Goal: Complete application form: Complete application form

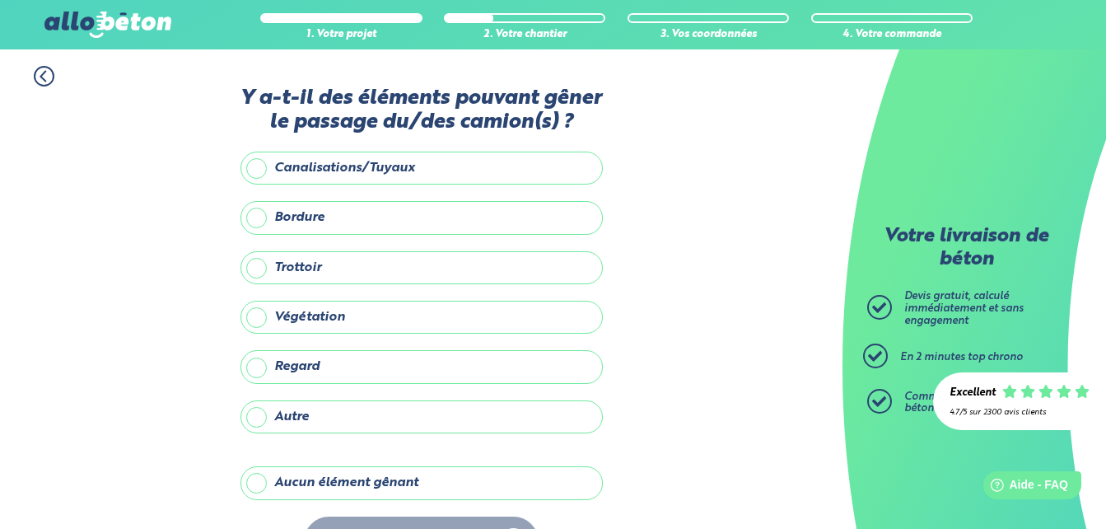
scroll to position [54, 0]
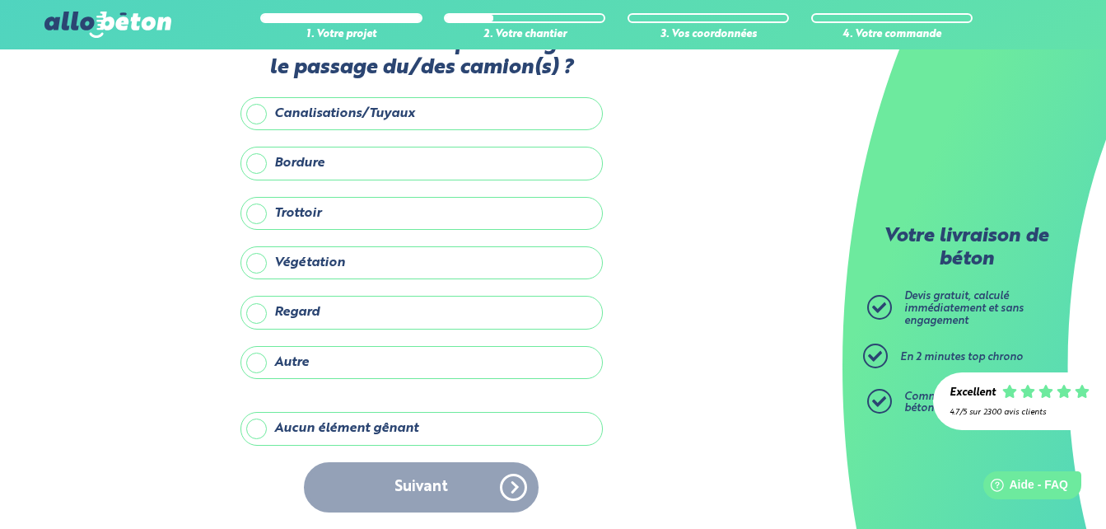
click at [364, 427] on label "Aucun élément gênant" at bounding box center [421, 428] width 362 height 33
click at [0, 0] on input "Aucun élément gênant" at bounding box center [0, 0] width 0 height 0
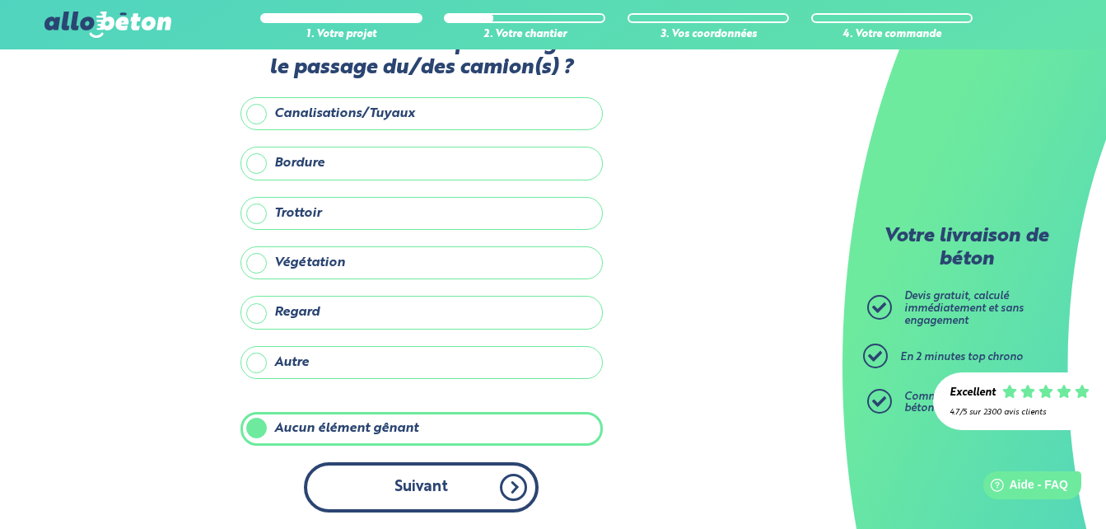
click at [415, 490] on button "Suivant" at bounding box center [421, 487] width 235 height 50
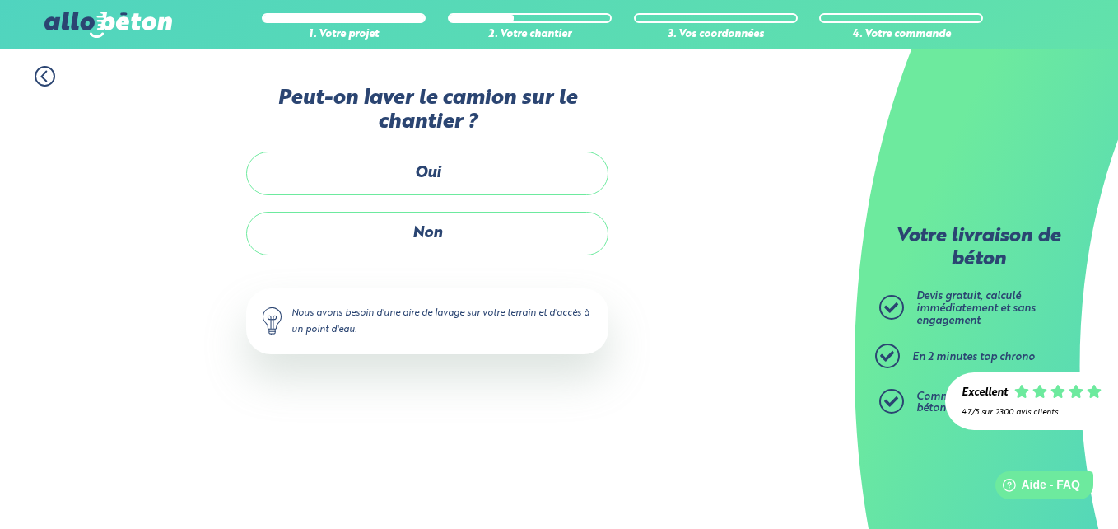
click at [427, 236] on label "Non" at bounding box center [427, 234] width 362 height 44
click at [0, 0] on input "Non" at bounding box center [0, 0] width 0 height 0
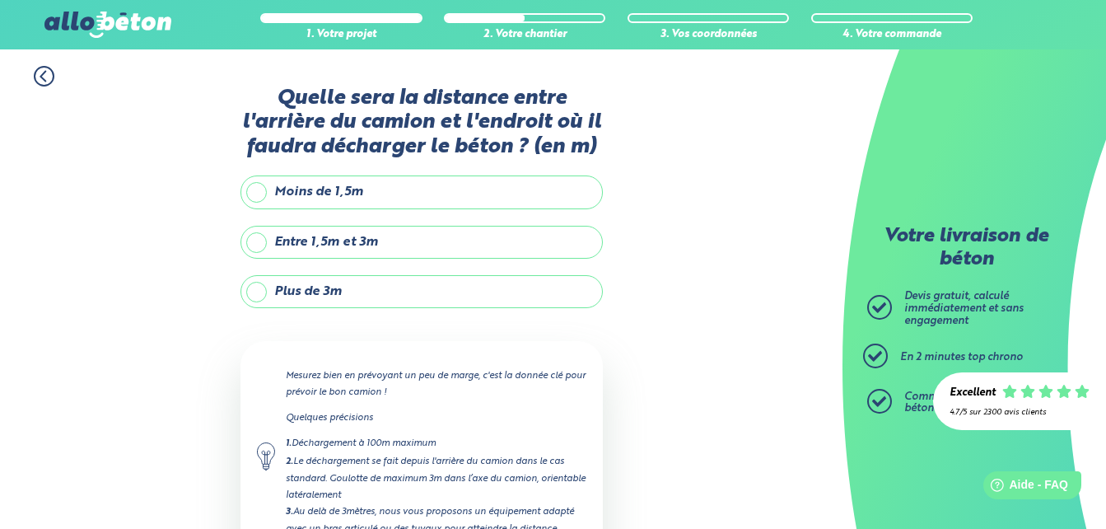
click at [254, 291] on label "Plus de 3m" at bounding box center [421, 291] width 362 height 33
click at [0, 0] on input "Plus de 3m" at bounding box center [0, 0] width 0 height 0
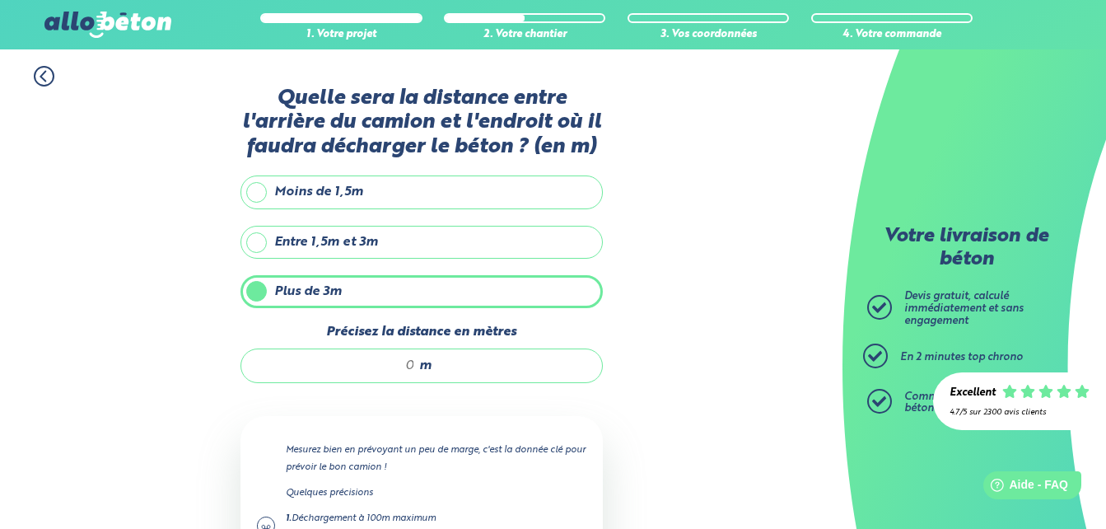
click at [438, 364] on div "m" at bounding box center [421, 365] width 362 height 35
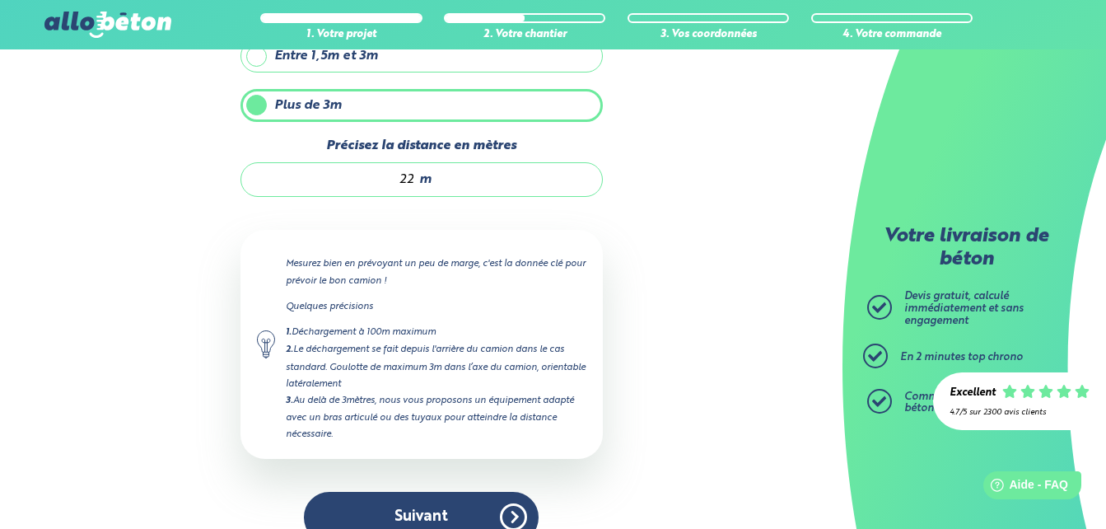
scroll to position [217, 0]
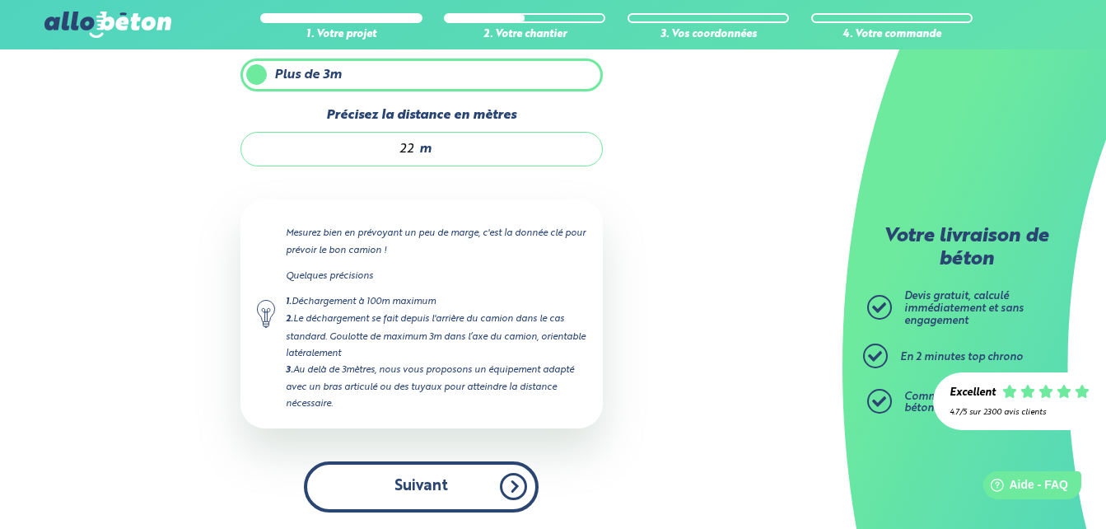
type input "22"
click at [432, 485] on button "Suivant" at bounding box center [421, 486] width 235 height 50
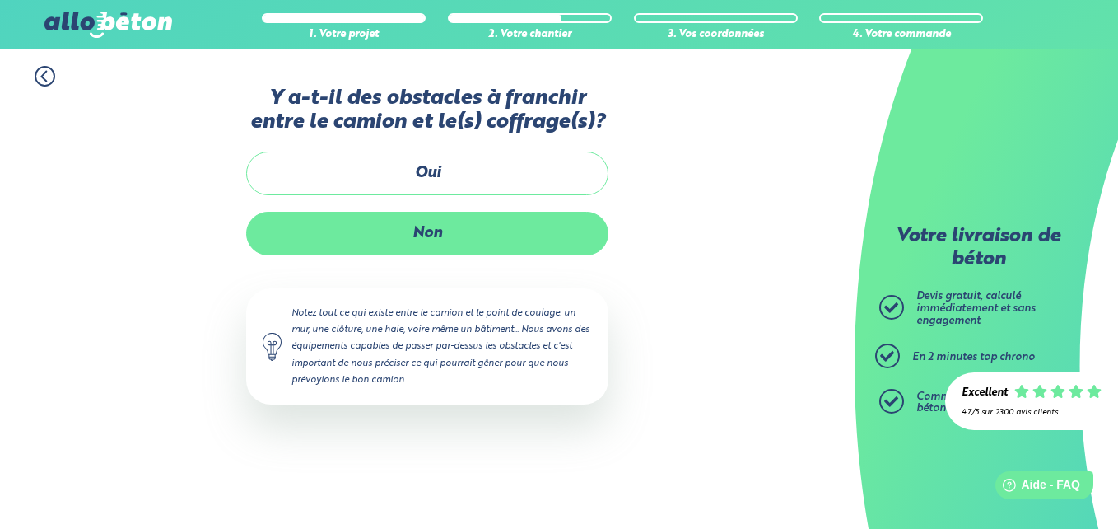
click at [413, 245] on label "Non" at bounding box center [427, 234] width 362 height 44
click at [0, 0] on input "Non" at bounding box center [0, 0] width 0 height 0
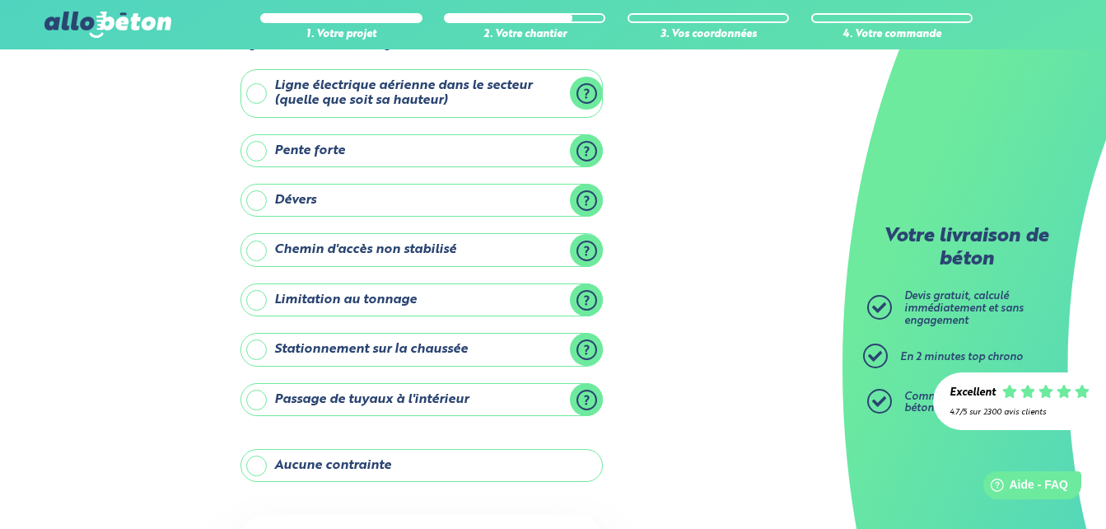
scroll to position [235, 0]
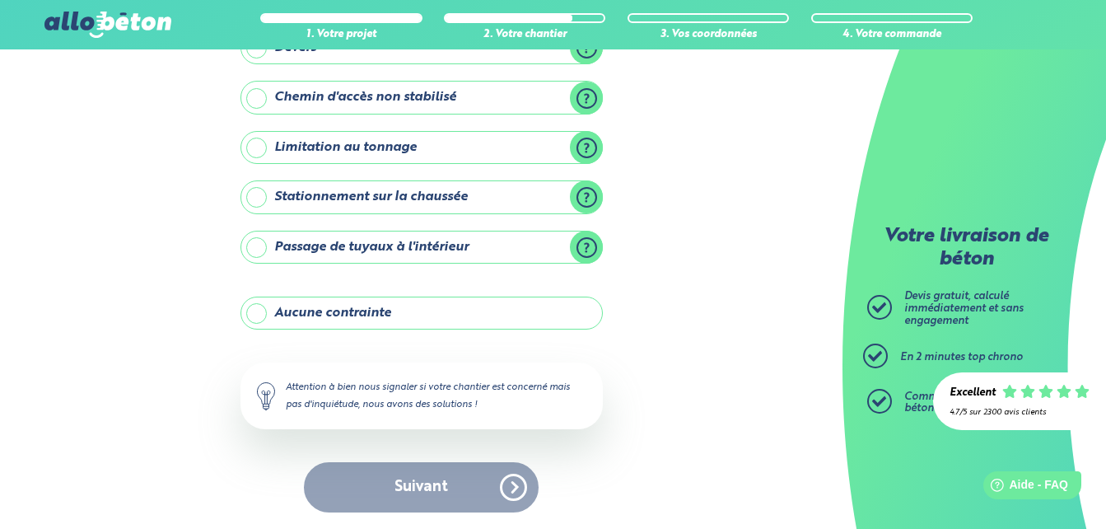
click at [471, 298] on label "Aucune contrainte" at bounding box center [421, 312] width 362 height 33
click at [0, 0] on input "Aucune contrainte" at bounding box center [0, 0] width 0 height 0
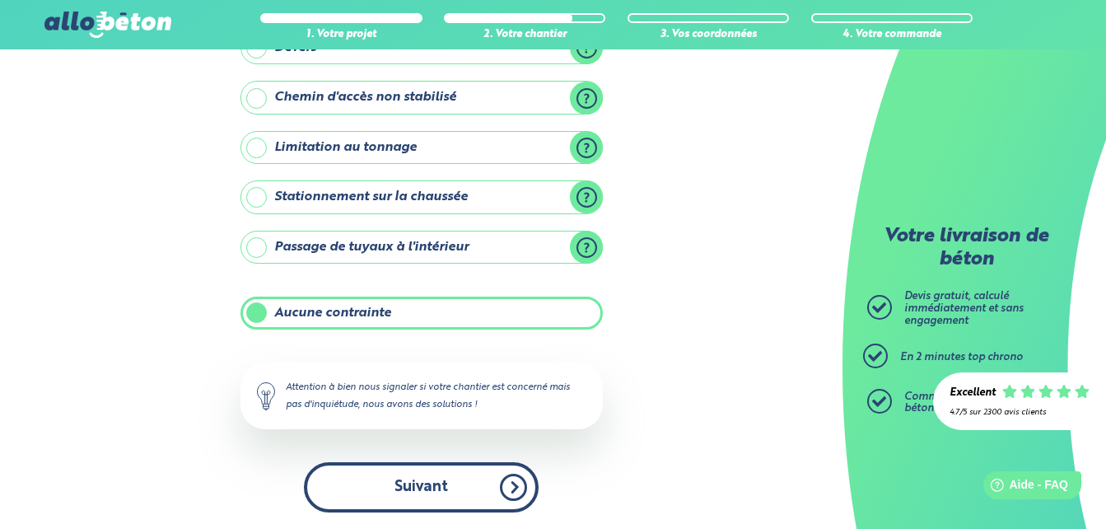
click at [450, 491] on button "Suivant" at bounding box center [421, 487] width 235 height 50
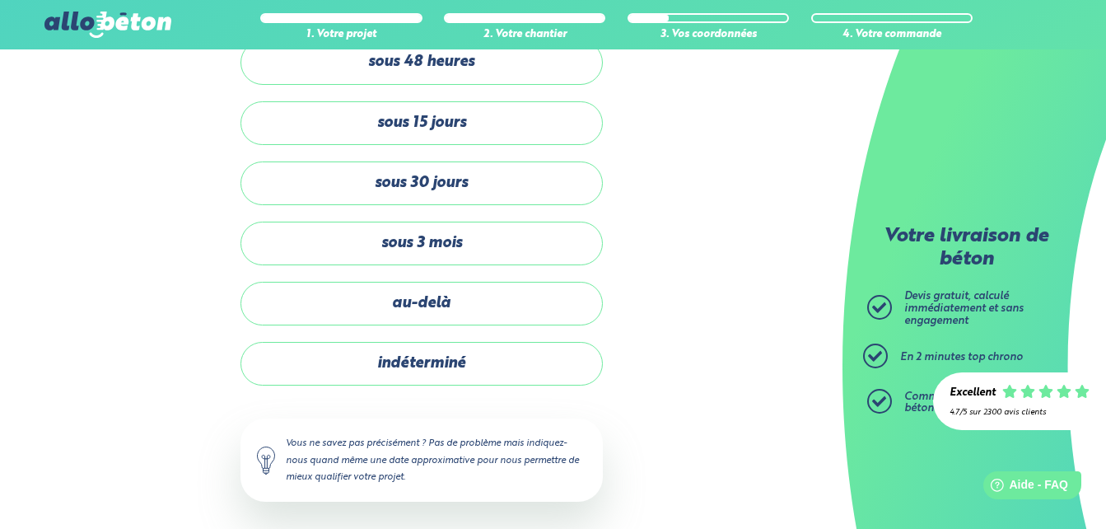
scroll to position [92, 0]
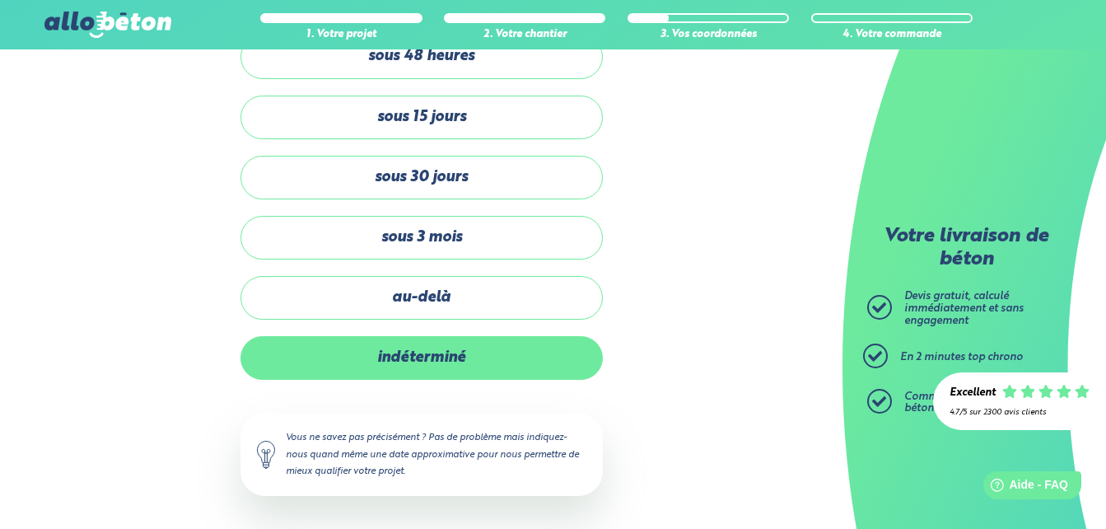
click at [359, 354] on label "indéterminé" at bounding box center [421, 358] width 362 height 44
click at [0, 0] on input "indéterminé" at bounding box center [0, 0] width 0 height 0
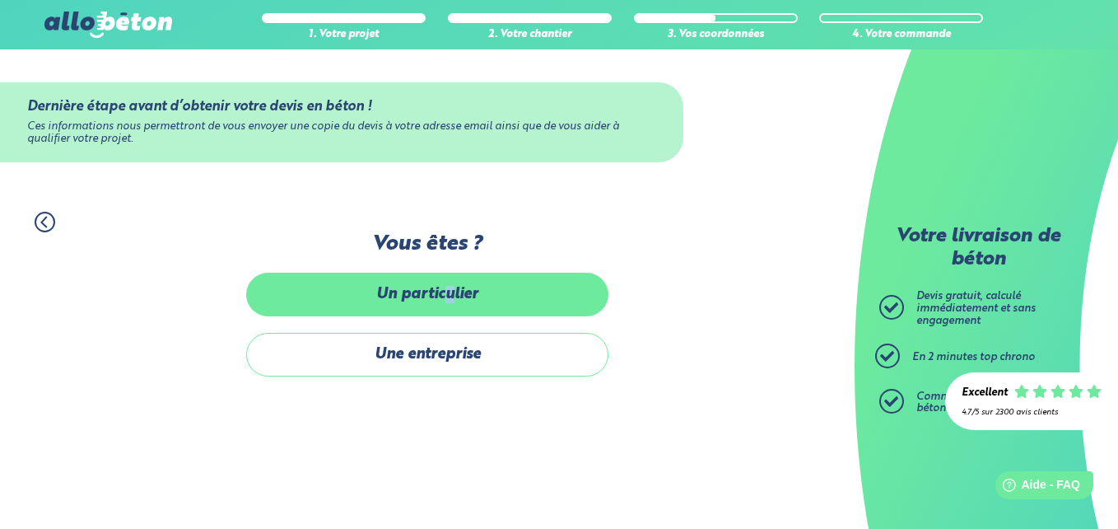
click at [449, 290] on label "Un particulier" at bounding box center [427, 295] width 362 height 44
click at [317, 288] on label "Un particulier" at bounding box center [427, 295] width 362 height 44
click at [0, 0] on input "Un particulier" at bounding box center [0, 0] width 0 height 0
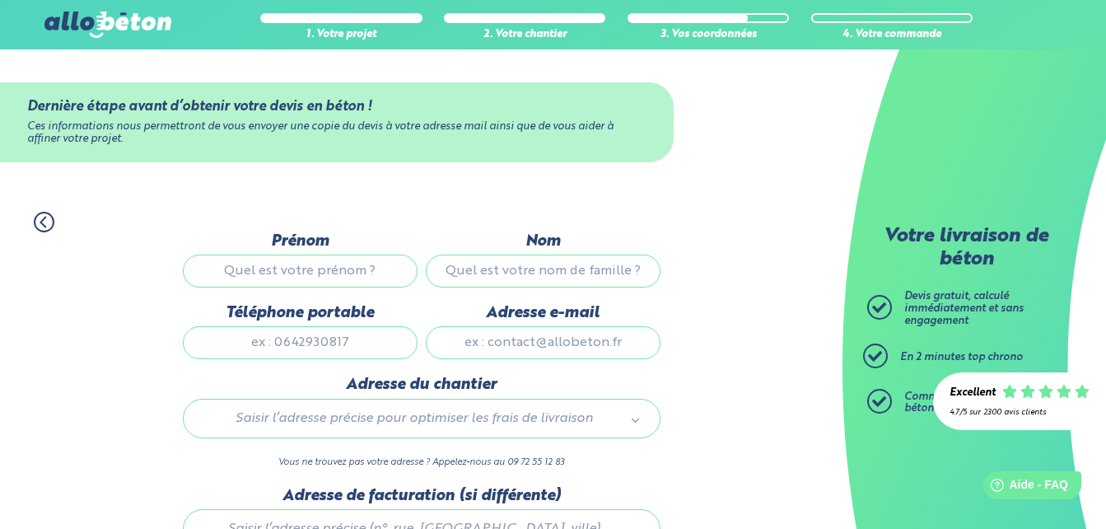
click at [377, 273] on input "Prénom" at bounding box center [300, 270] width 235 height 33
type input "[PERSON_NAME]"
type input "TILGÈS"
type input "0615390516"
type input "[PERSON_NAME][EMAIL_ADDRESS][DOMAIN_NAME]"
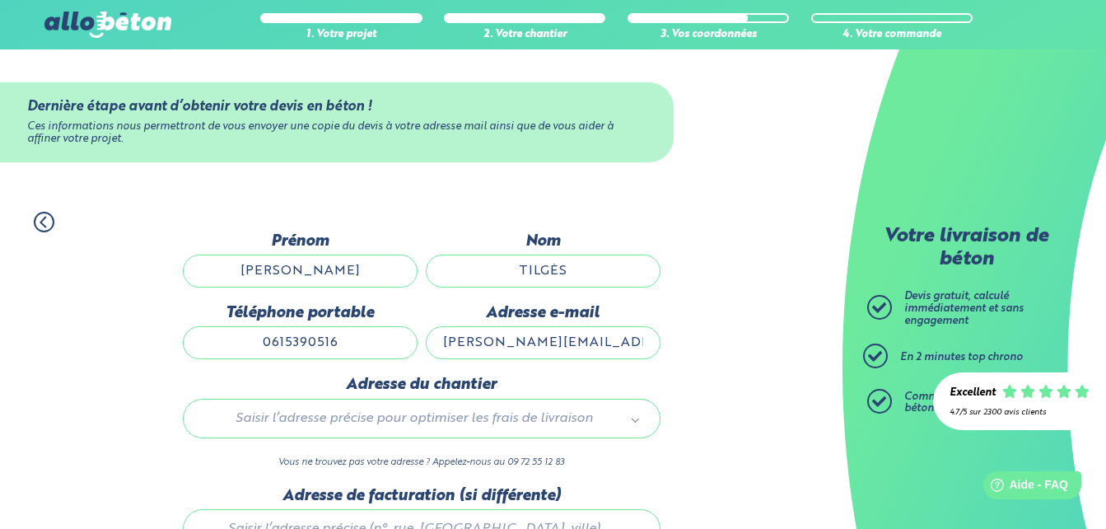
type input "131Rue [PERSON_NAME] Rue [PERSON_NAME]"
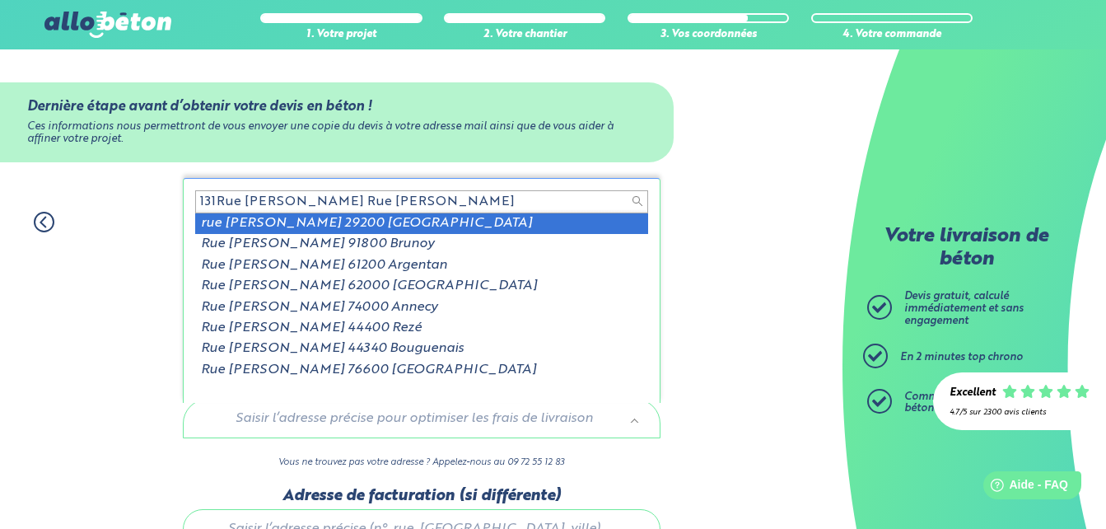
drag, startPoint x: 339, startPoint y: 201, endPoint x: 609, endPoint y: 201, distance: 270.1
click at [609, 201] on input "131Rue [PERSON_NAME] Rue [PERSON_NAME]" at bounding box center [421, 201] width 453 height 23
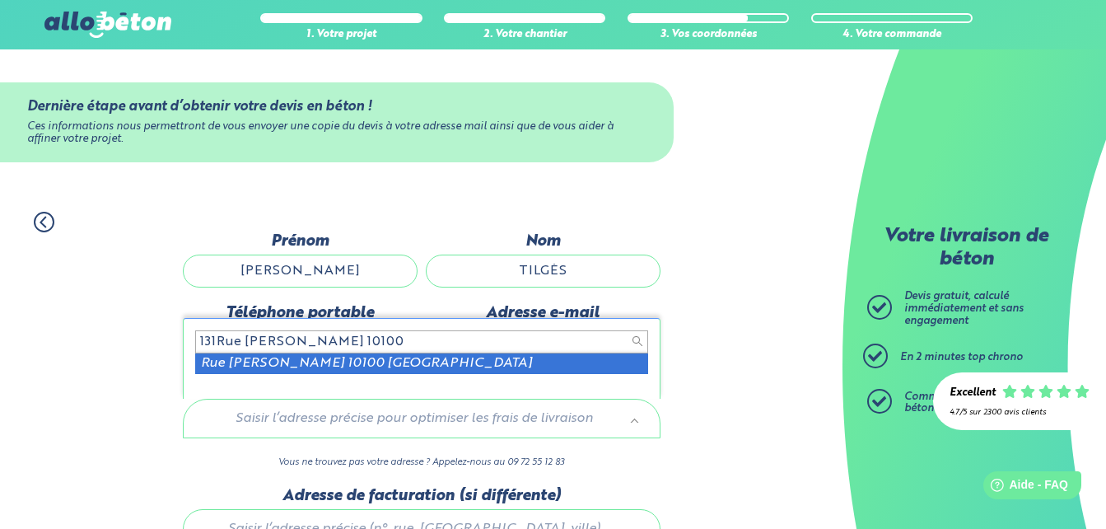
type input "131Rue [PERSON_NAME] 10100"
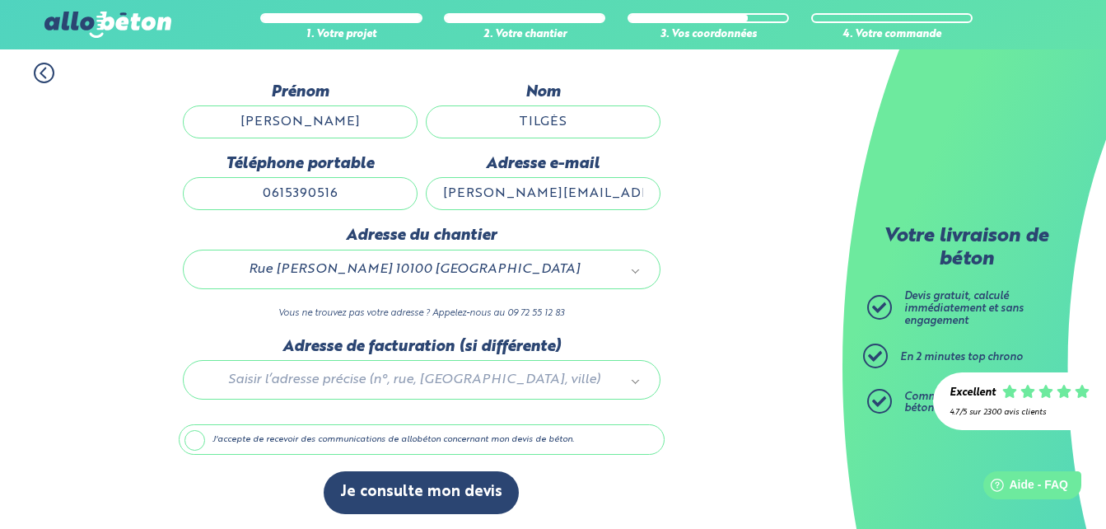
scroll to position [151, 0]
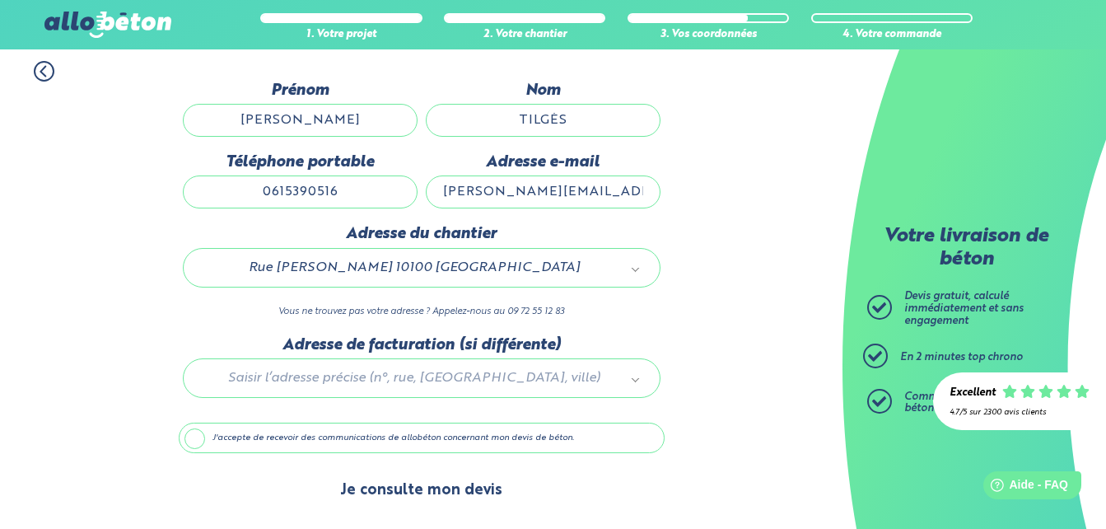
click at [423, 478] on button "Je consulte mon devis" at bounding box center [421, 490] width 195 height 42
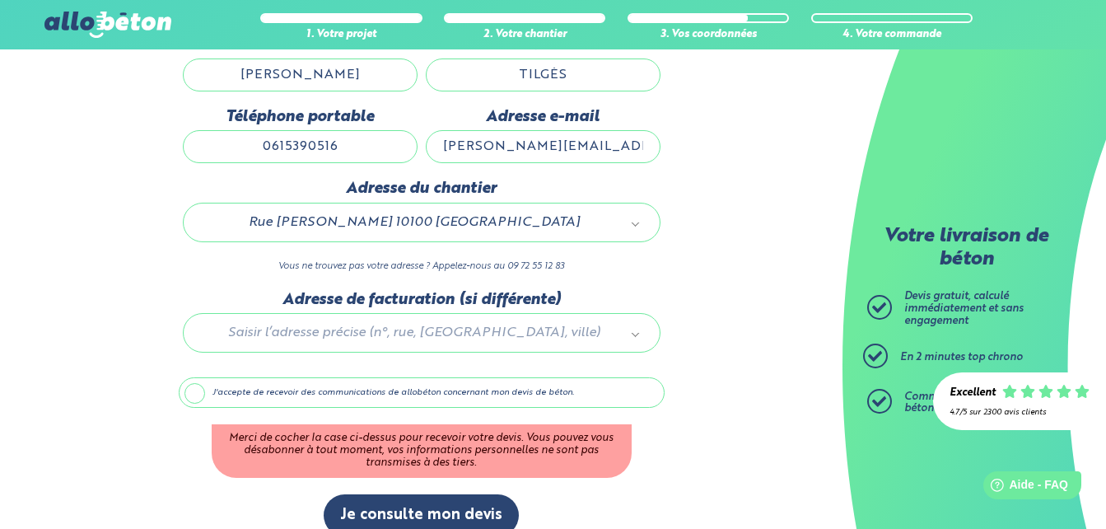
scroll to position [220, 0]
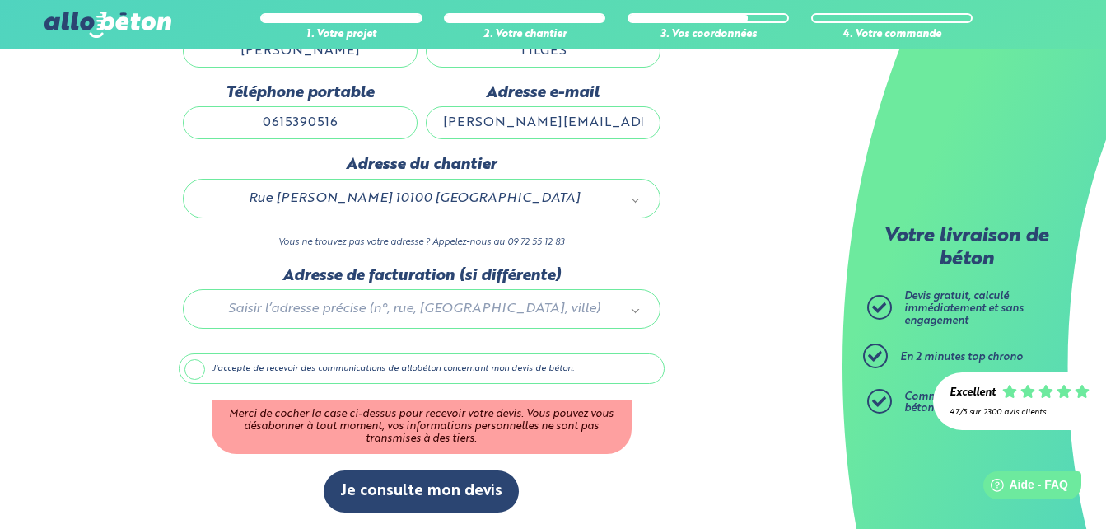
click at [198, 371] on label "J'accepte de recevoir des communications de allobéton concernant mon devis de b…" at bounding box center [422, 368] width 486 height 31
click at [0, 0] on input "J'accepte de recevoir des communications de allobéton concernant mon devis de b…" at bounding box center [0, 0] width 0 height 0
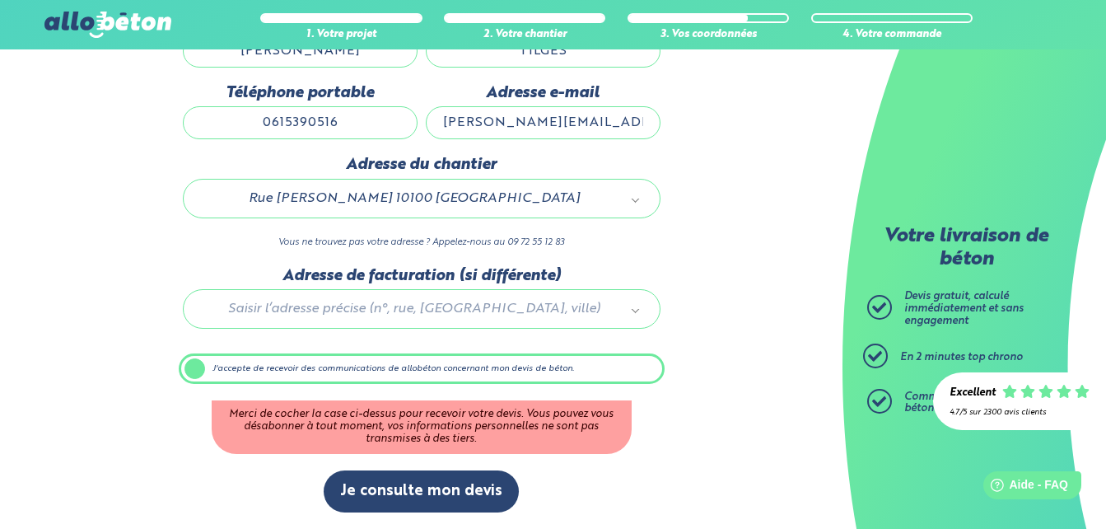
scroll to position [151, 0]
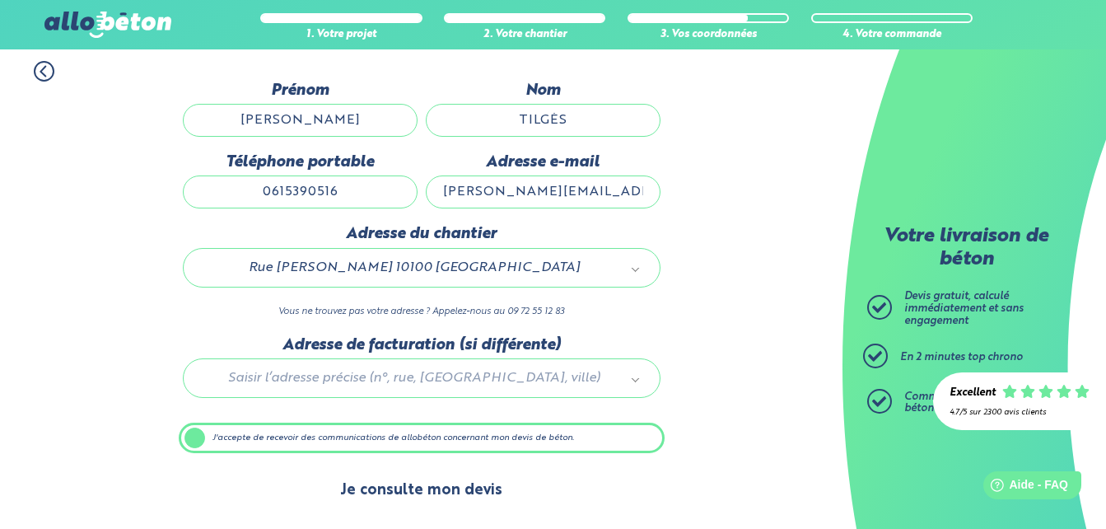
click at [415, 496] on button "Je consulte mon devis" at bounding box center [421, 490] width 195 height 42
